Goal: Complete application form

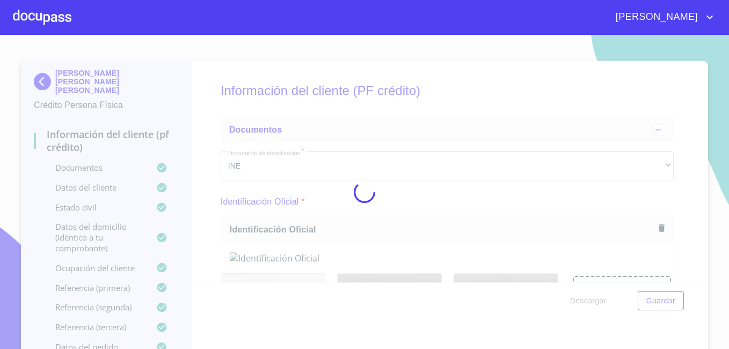
scroll to position [1110, 0]
